Goal: Task Accomplishment & Management: Use online tool/utility

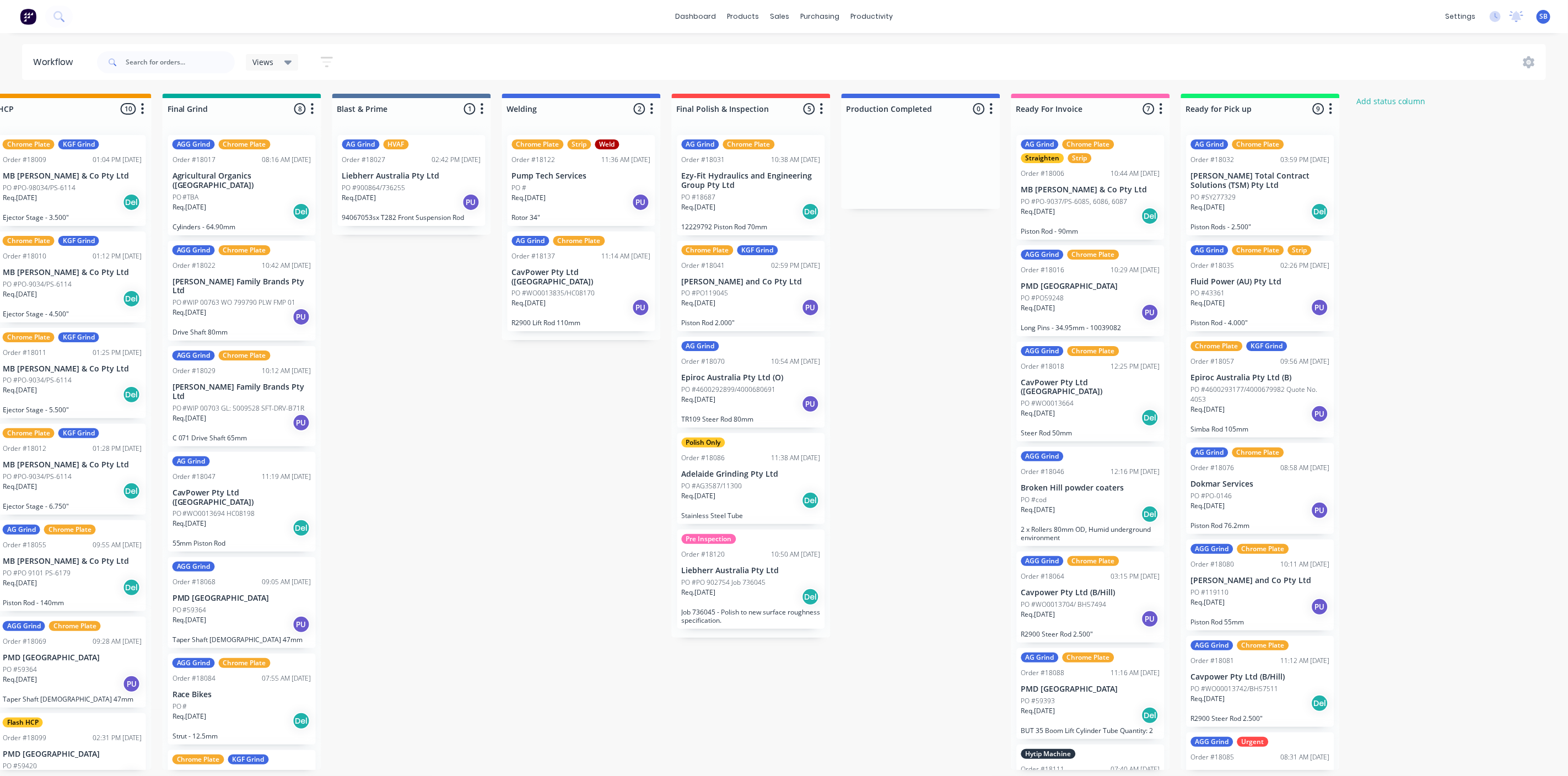
scroll to position [0, 1389]
click at [288, 58] on icon at bounding box center [288, 62] width 8 height 12
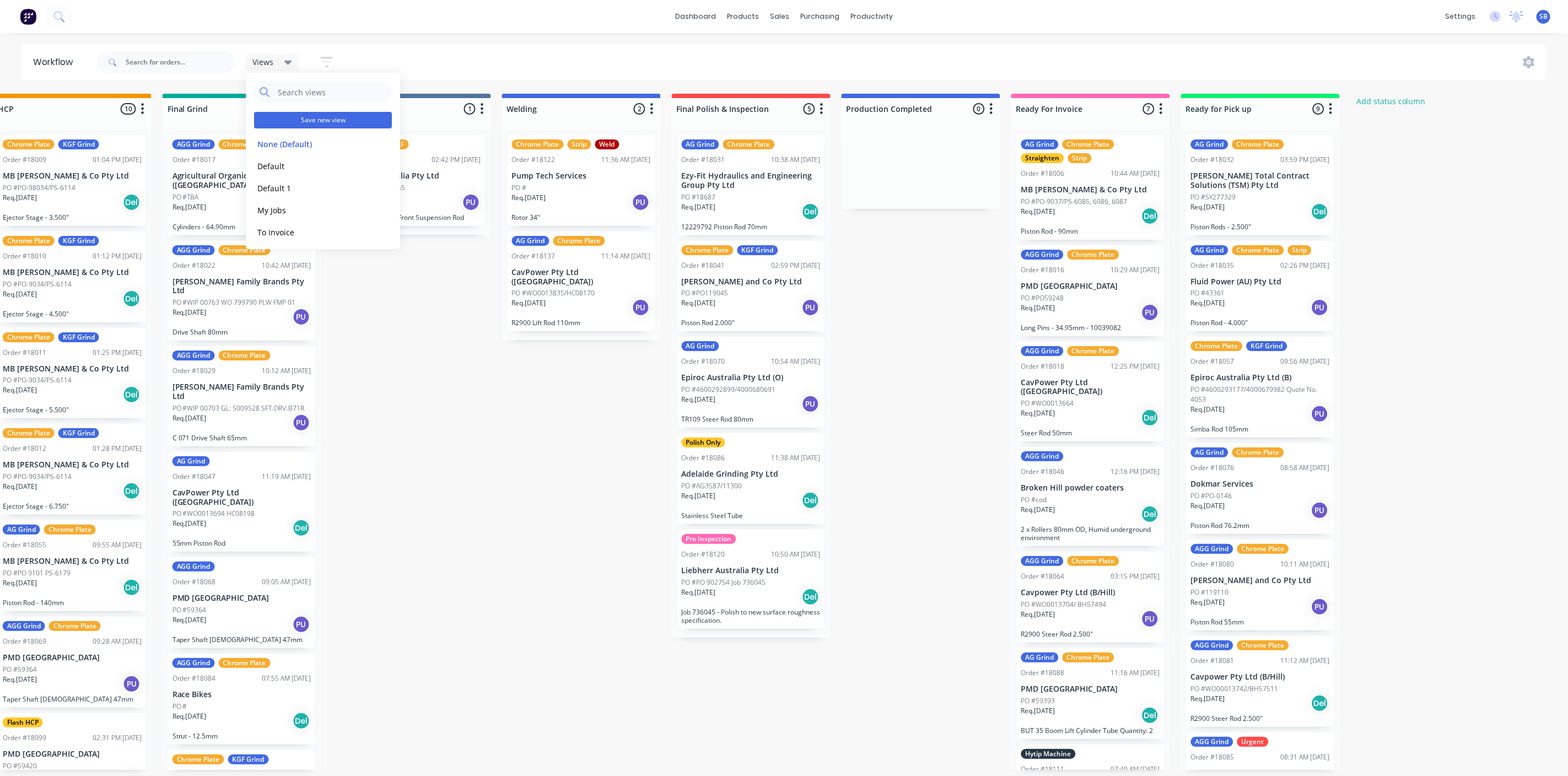
click at [310, 119] on button "Save new view" at bounding box center [323, 120] width 138 height 17
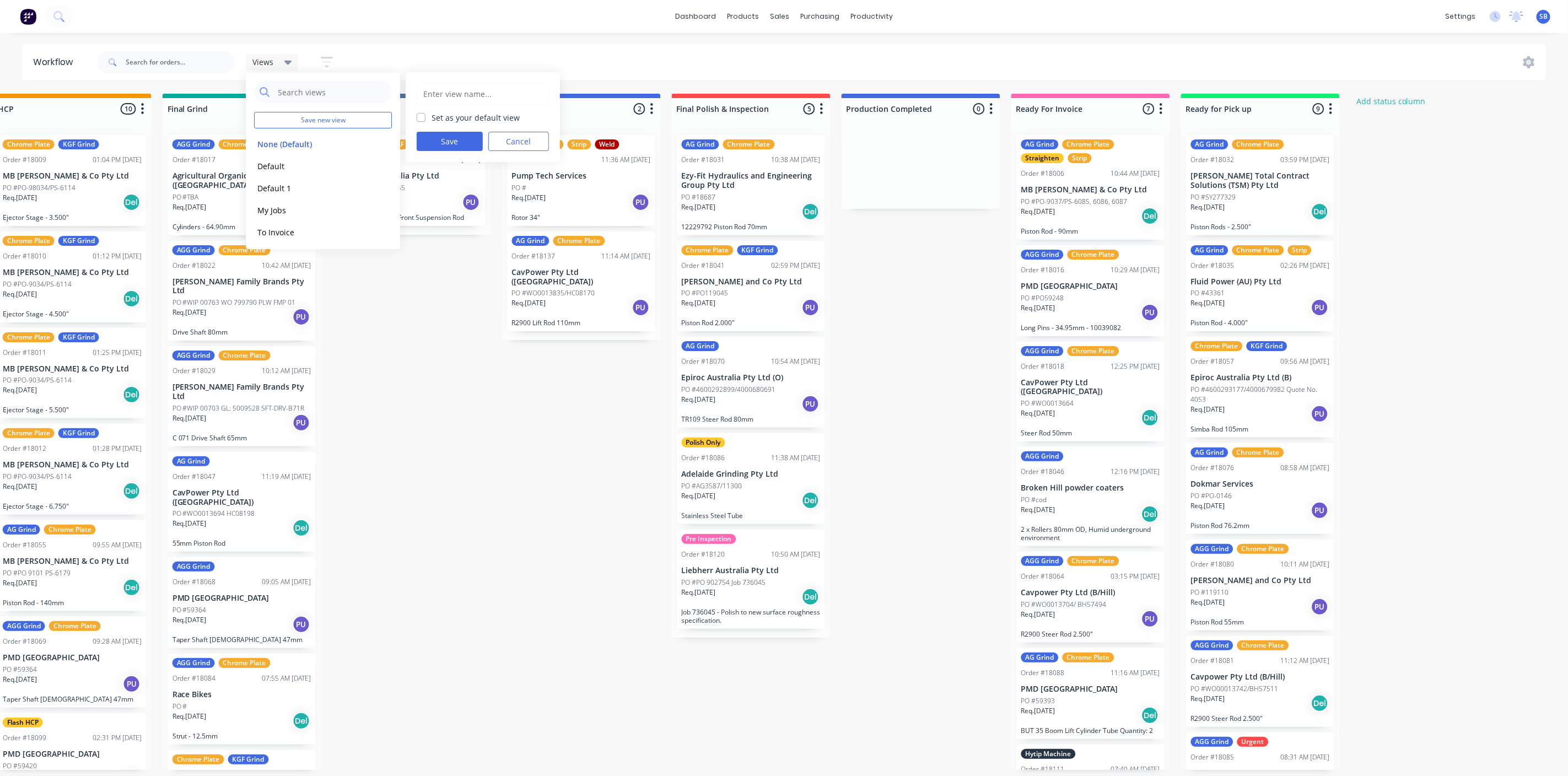
click at [432, 115] on label "Set as your default view" at bounding box center [476, 117] width 88 height 12
click at [417, 115] on input "Set as your default view" at bounding box center [421, 117] width 9 height 10
checkbox input "true"
click at [448, 139] on button "Save" at bounding box center [450, 141] width 66 height 20
click at [531, 366] on div "Submitted 0 Status colour #273444 hex #273444 Save Cancel Summaries Total order…" at bounding box center [81, 432] width 2957 height 677
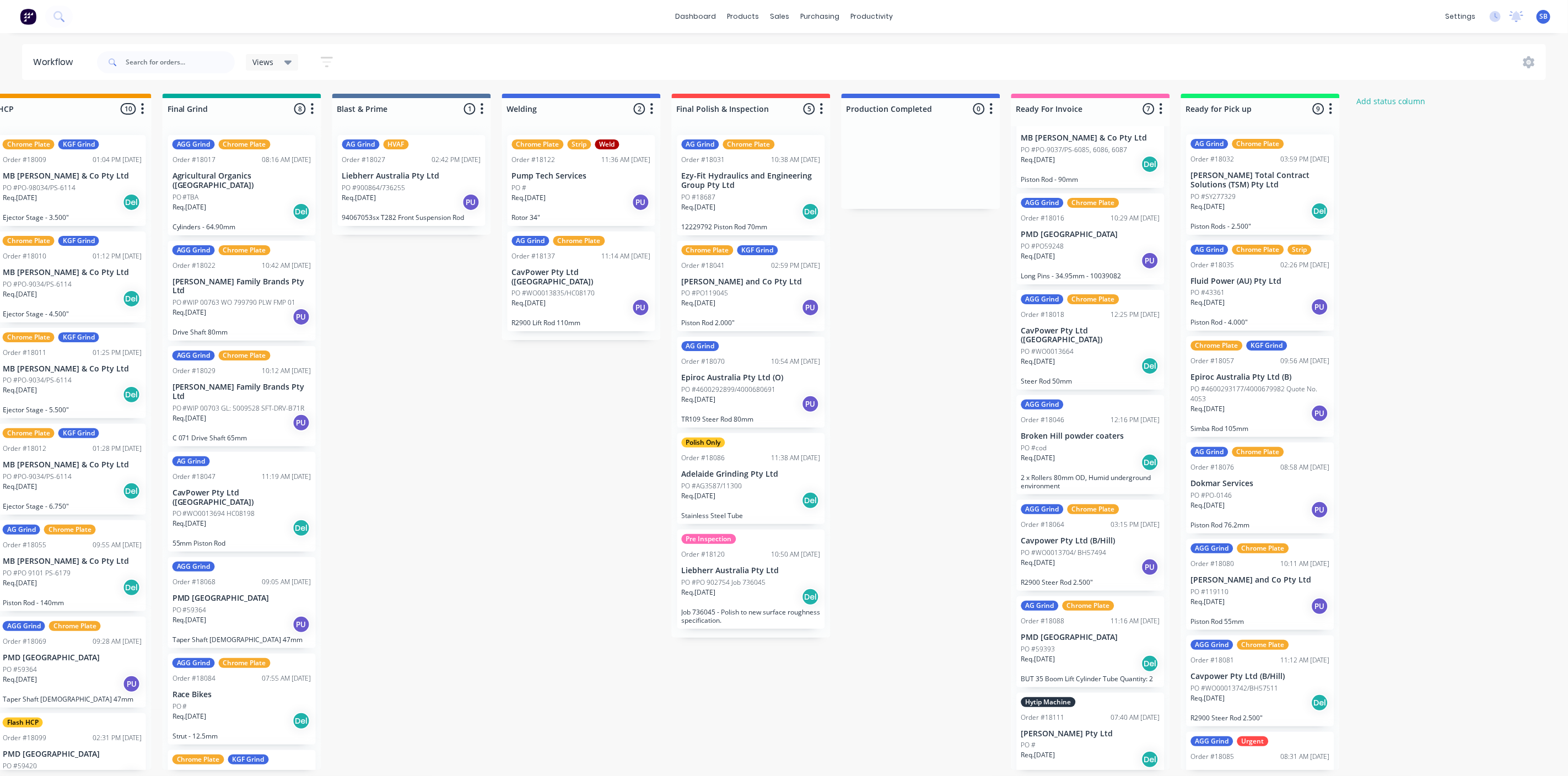
scroll to position [0, 0]
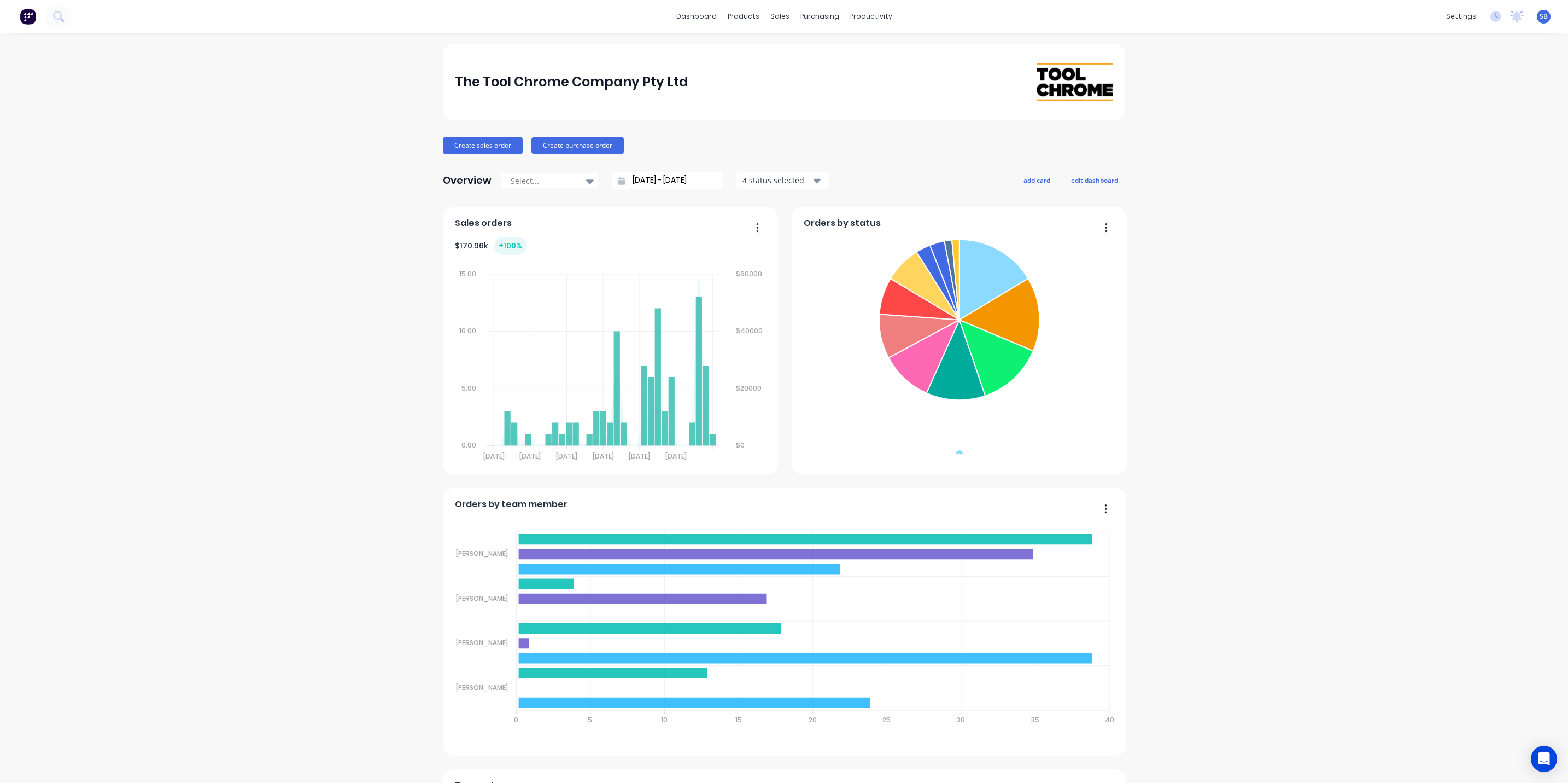
click at [1106, 228] on icon "button" at bounding box center [1106, 227] width 2 height 9
click at [1047, 299] on div "Export to Excel Format" at bounding box center [1061, 299] width 84 height 16
